Goal: Feedback & Contribution: Submit feedback/report problem

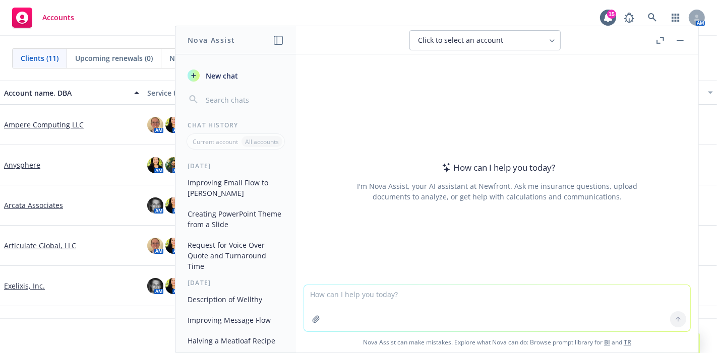
click at [533, 323] on textarea at bounding box center [497, 308] width 386 height 46
paste textarea "Our LifeConcierge™ platform is here to support you by tackling the distractions…"
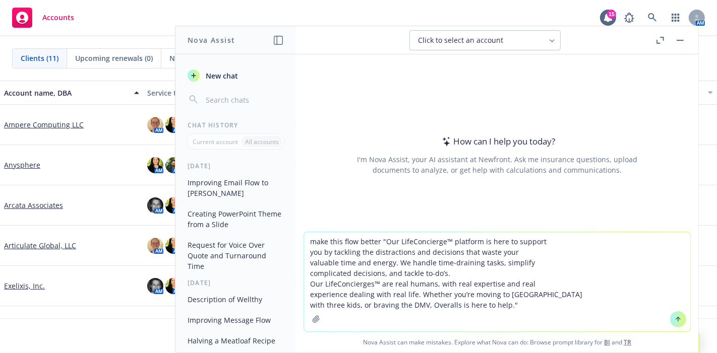
drag, startPoint x: 376, startPoint y: 242, endPoint x: 301, endPoint y: 242, distance: 75.1
click at [304, 242] on textarea "make this flow better "Our LifeConcierge™ platform is here to support you by ta…" at bounding box center [497, 281] width 386 height 99
type textarea "condense this "Our LifeConcierge™ platform is here to support you by tackling t…"
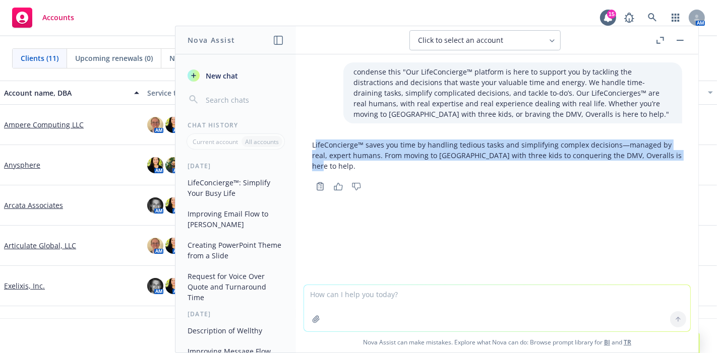
drag, startPoint x: 314, startPoint y: 143, endPoint x: 670, endPoint y: 162, distance: 356.9
click at [670, 162] on div "LifeConcierge™ saves you time by handling tedious tasks and simplifying complex…" at bounding box center [497, 156] width 370 height 40
copy p "ifeConcierge™ saves you time by handling tedious tasks and simplifying complex …"
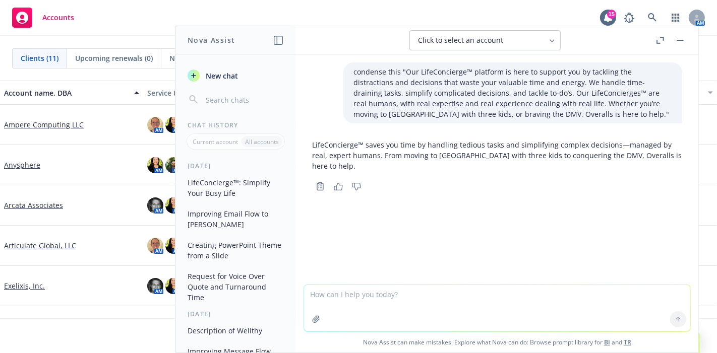
click at [588, 304] on textarea at bounding box center [497, 308] width 386 height 46
type textarea "use more broad examples instead of boulder and the dmn"
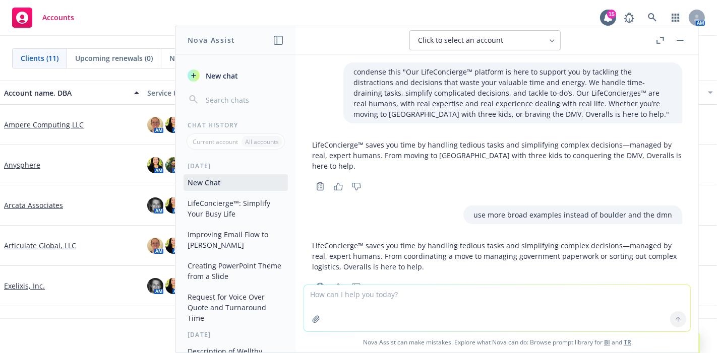
scroll to position [33, 0]
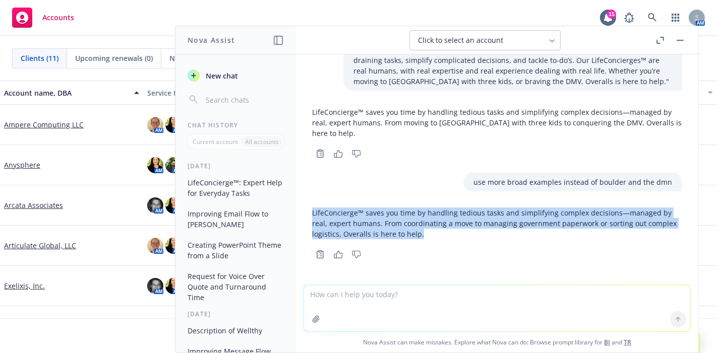
drag, startPoint x: 464, startPoint y: 234, endPoint x: 307, endPoint y: 213, distance: 157.6
click at [307, 213] on div "LifeConcierge™ saves you time by handling tedious tasks and simplifying complex…" at bounding box center [497, 233] width 386 height 58
copy p "LifeConcierge™ saves you time by handling tedious tasks and simplifying complex…"
click at [402, 297] on textarea at bounding box center [497, 308] width 386 height 46
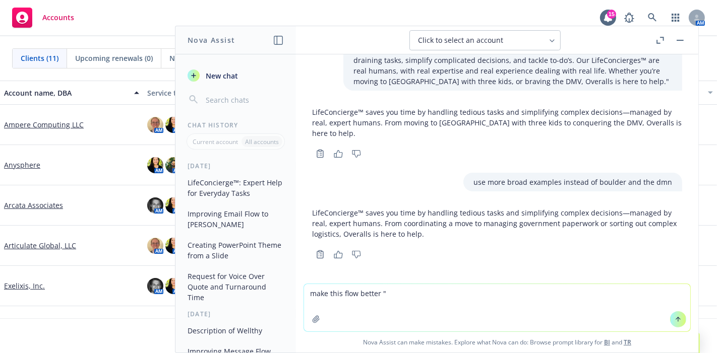
paste textarea """
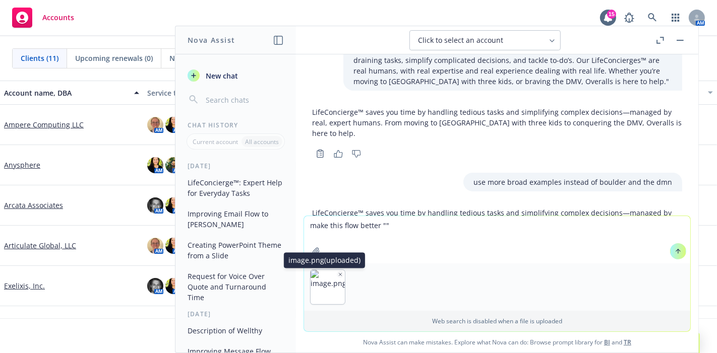
click at [338, 273] on icon "button" at bounding box center [340, 274] width 5 height 5
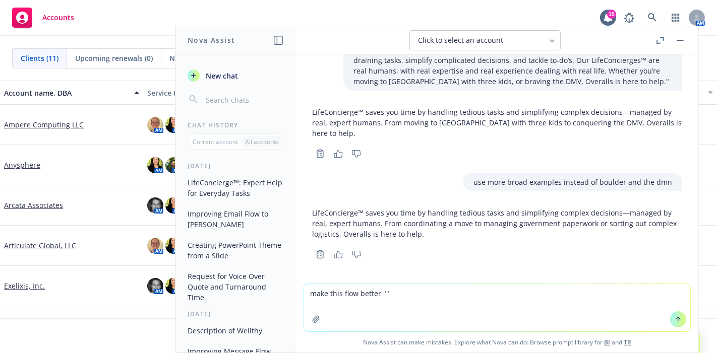
click at [430, 310] on textarea "make this flow better """ at bounding box center [497, 307] width 386 height 47
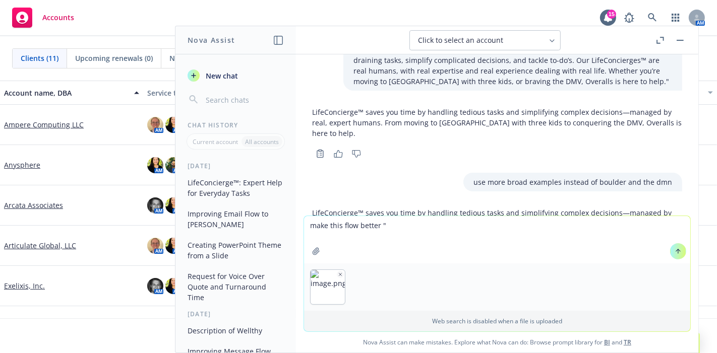
paste textarea "Overalls LifeConcierge platform is here to support you by tackling the distract…"
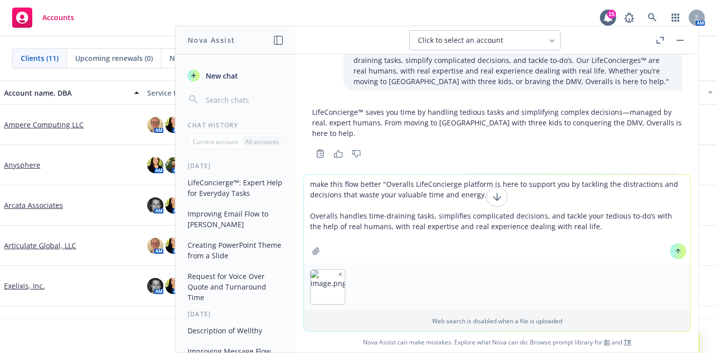
click at [339, 276] on icon "button" at bounding box center [340, 274] width 3 height 3
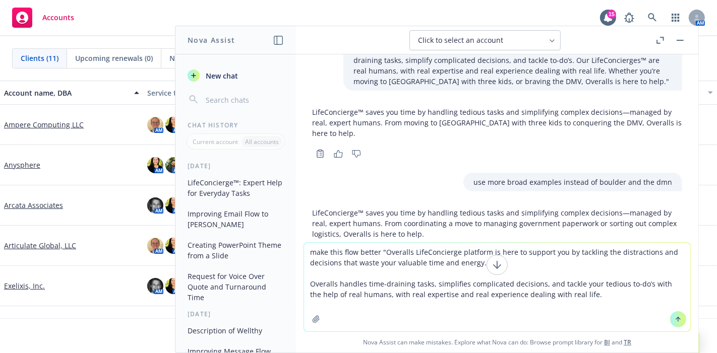
click at [585, 300] on textarea "make this flow better "Overalls LifeConcierge platform is here to support you b…" at bounding box center [497, 287] width 386 height 89
click at [585, 298] on textarea "make this flow better "Overalls LifeConcierge platform is here to support you b…" at bounding box center [497, 287] width 386 height 89
type textarea "make this flow better "Overalls LifeConcierge platform is here to support you b…"
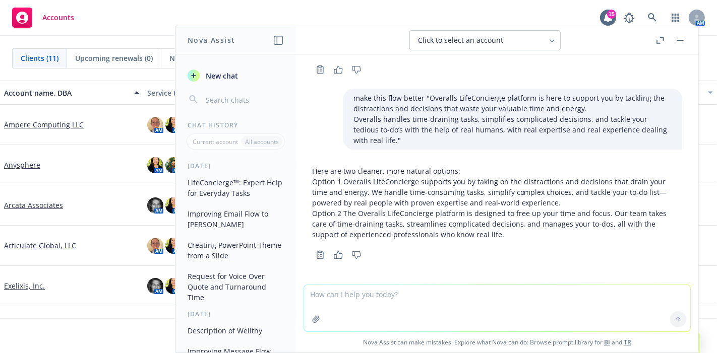
scroll to position [219, 0]
click at [570, 196] on p "Option 1 Overalls LifeConcierge supports you by taking on the distractions and …" at bounding box center [497, 191] width 370 height 32
click at [558, 201] on p "Option 1 Overalls LifeConcierge supports you by taking on the distractions and …" at bounding box center [497, 191] width 370 height 32
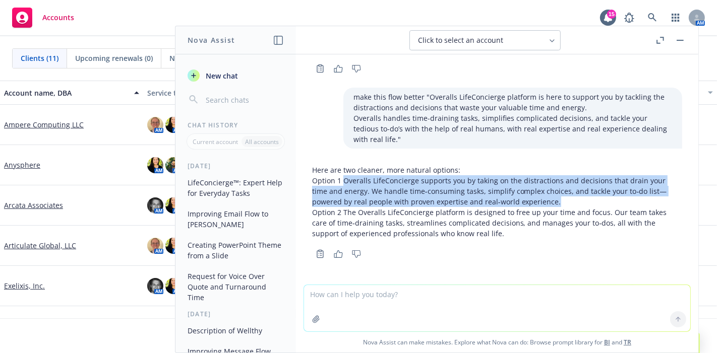
drag, startPoint x: 552, startPoint y: 202, endPoint x: 343, endPoint y: 185, distance: 209.4
click at [343, 185] on p "Option 1 Overalls LifeConcierge supports you by taking on the distractions and …" at bounding box center [497, 191] width 370 height 32
copy p "Overalls LifeConcierge supports you by taking on the distractions and decisions…"
